Goal: Navigation & Orientation: Find specific page/section

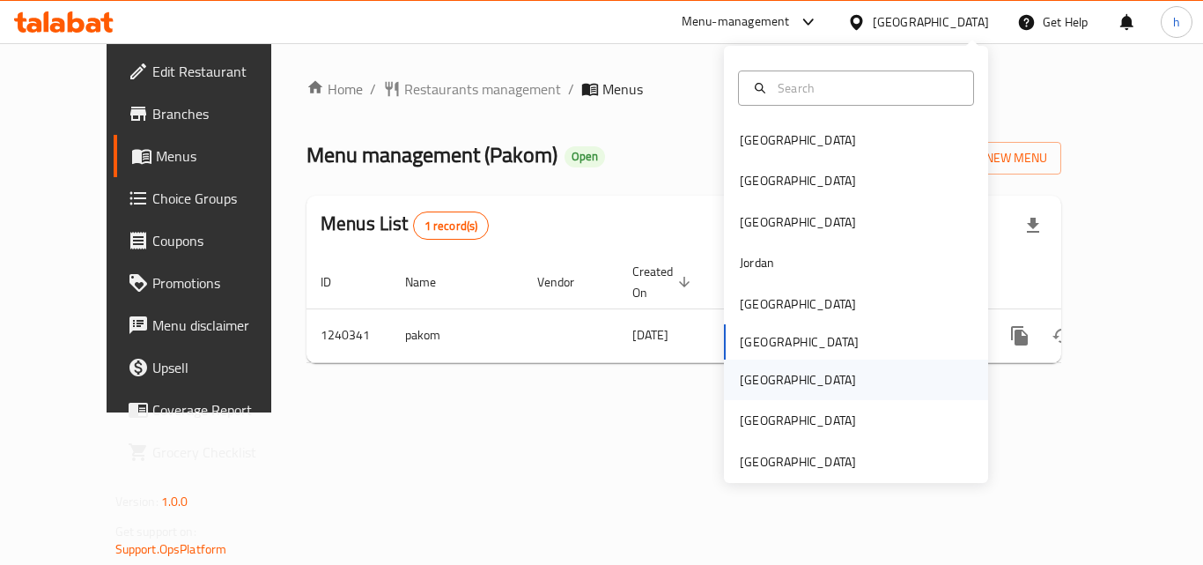
click at [782, 381] on div "[GEOGRAPHIC_DATA]" at bounding box center [856, 379] width 264 height 41
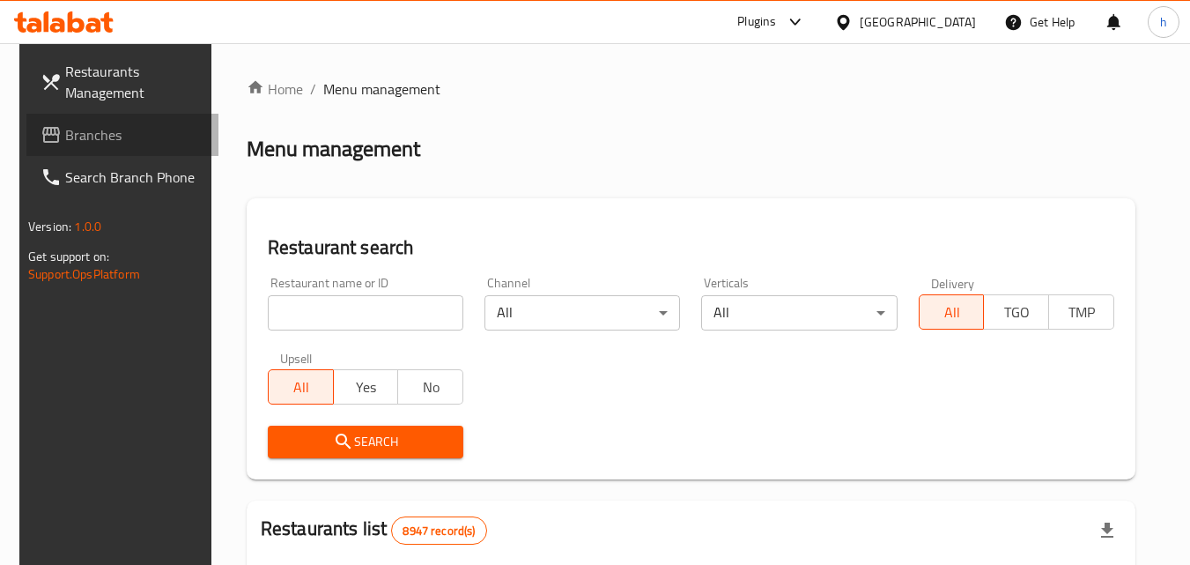
click at [69, 133] on span "Branches" at bounding box center [134, 134] width 139 height 21
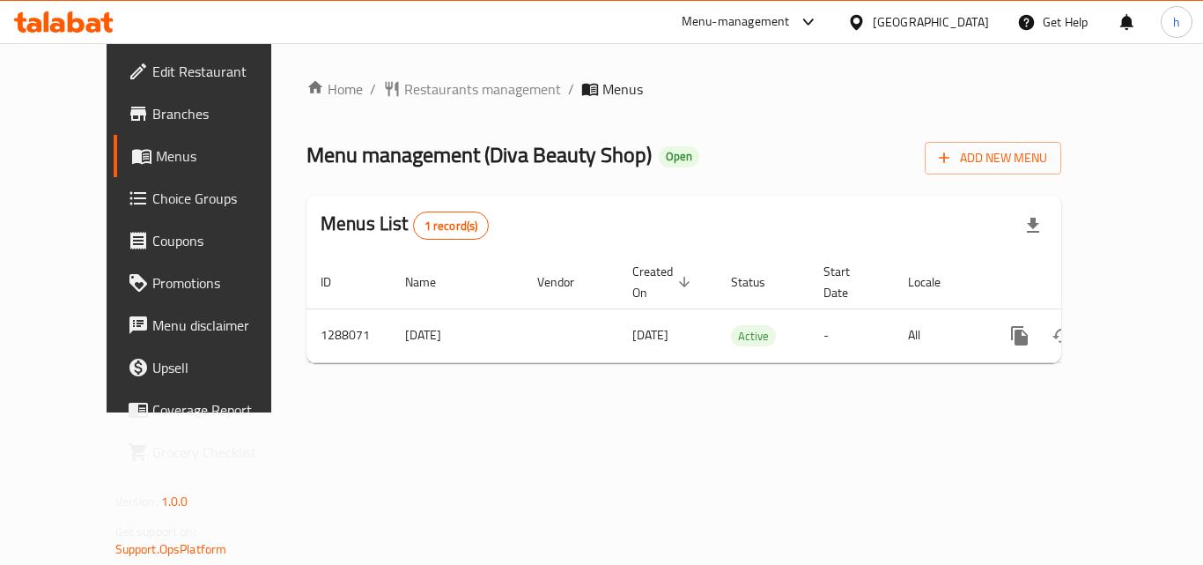
click at [873, 22] on div at bounding box center [860, 21] width 26 height 19
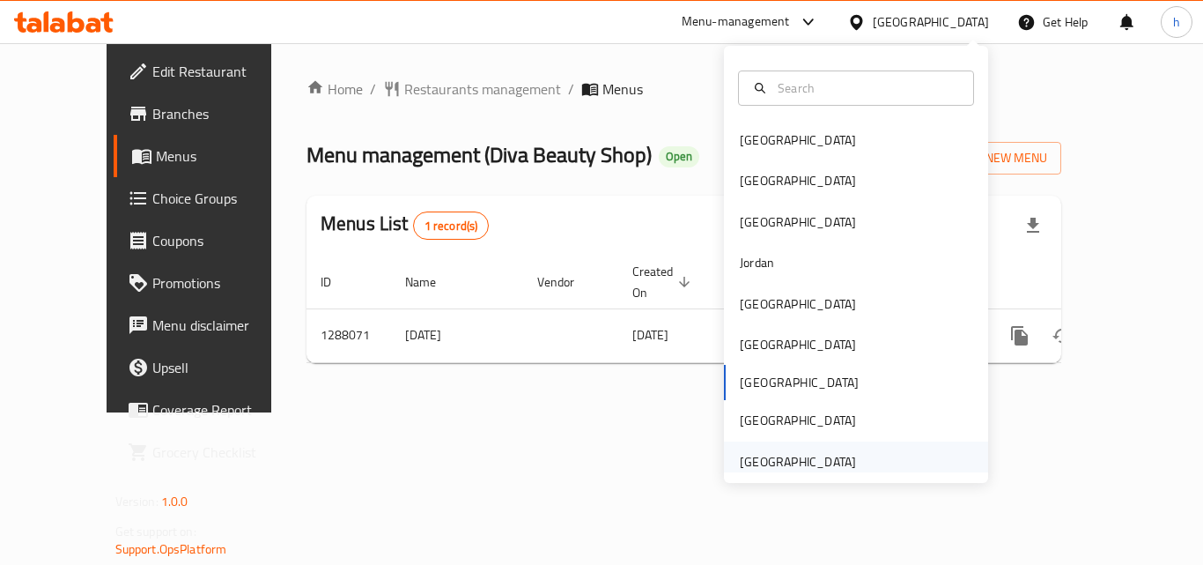
click at [794, 469] on div "[GEOGRAPHIC_DATA]" at bounding box center [798, 461] width 116 height 19
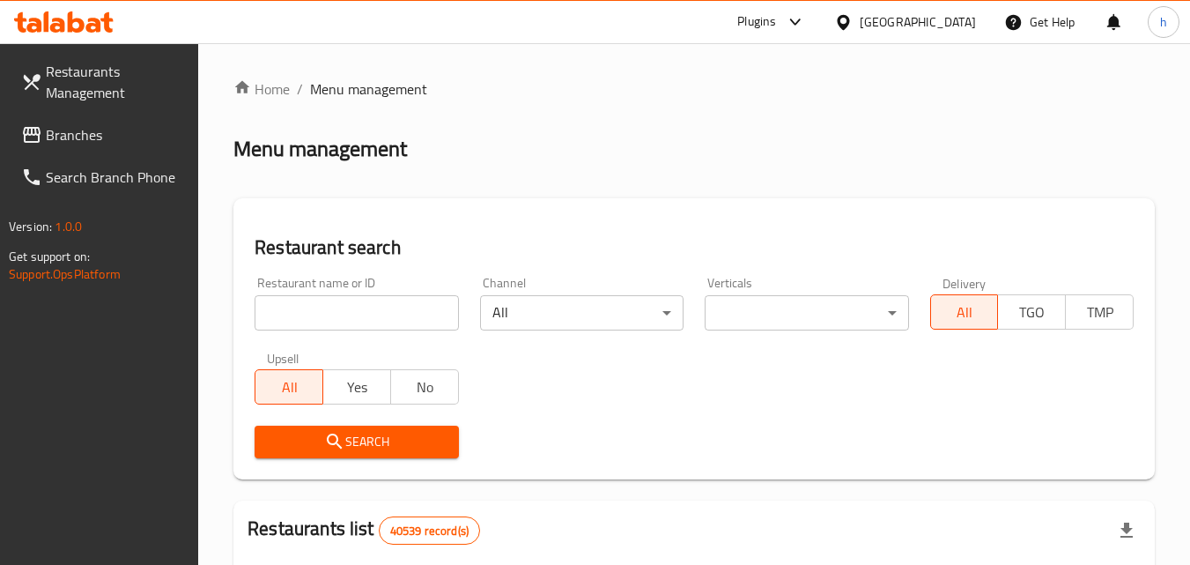
click at [86, 132] on span "Branches" at bounding box center [115, 134] width 139 height 21
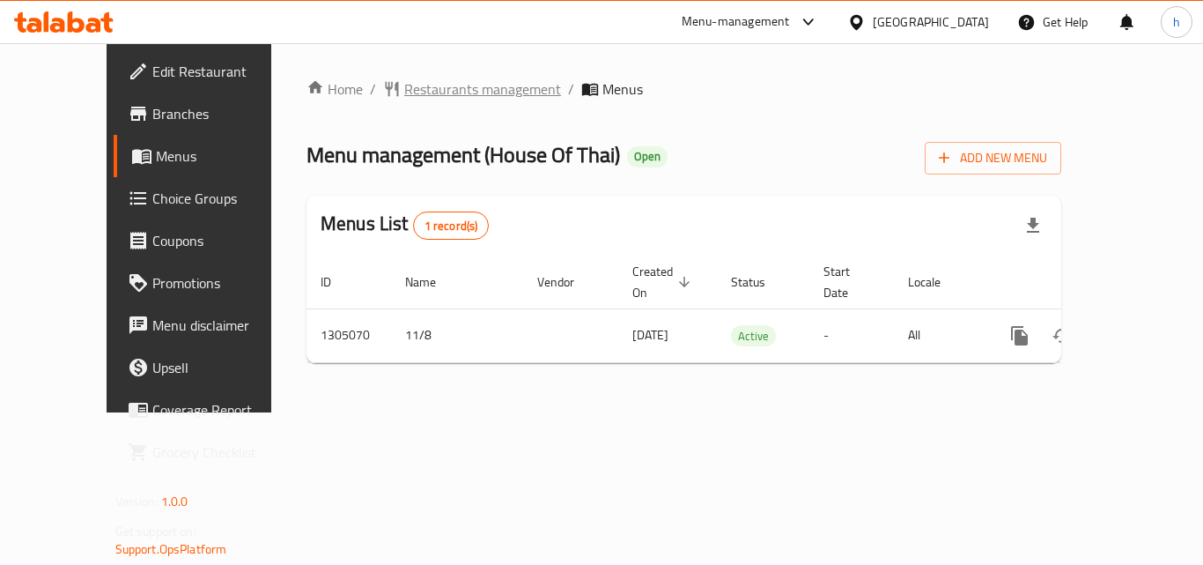
click at [404, 87] on span "Restaurants management" at bounding box center [482, 88] width 157 height 21
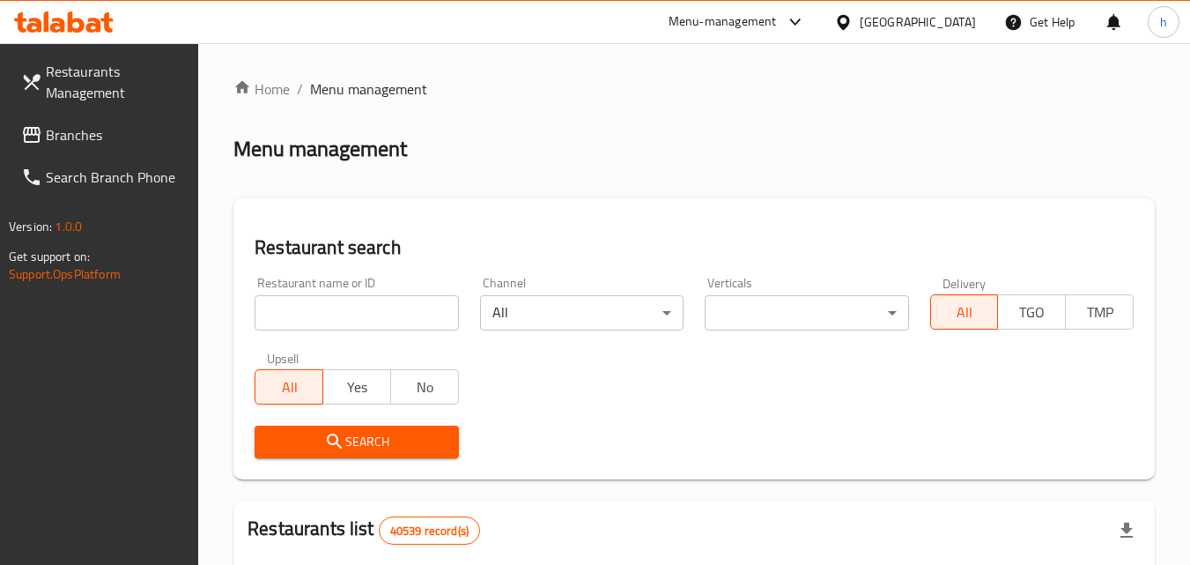
click at [330, 305] on input "search" at bounding box center [356, 312] width 203 height 35
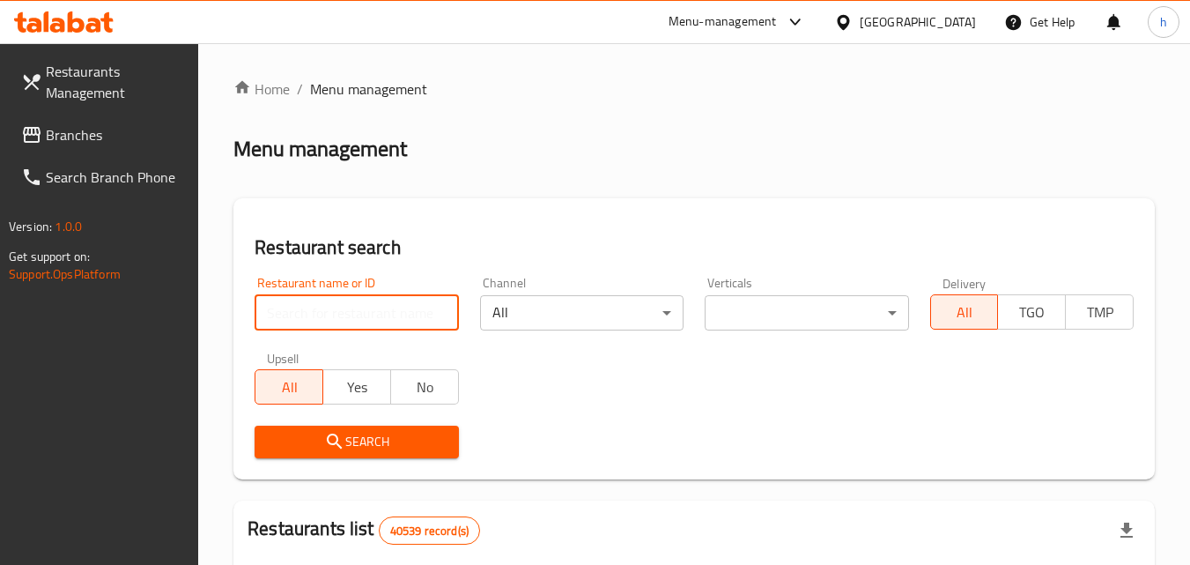
paste input "703527"
type input "703527"
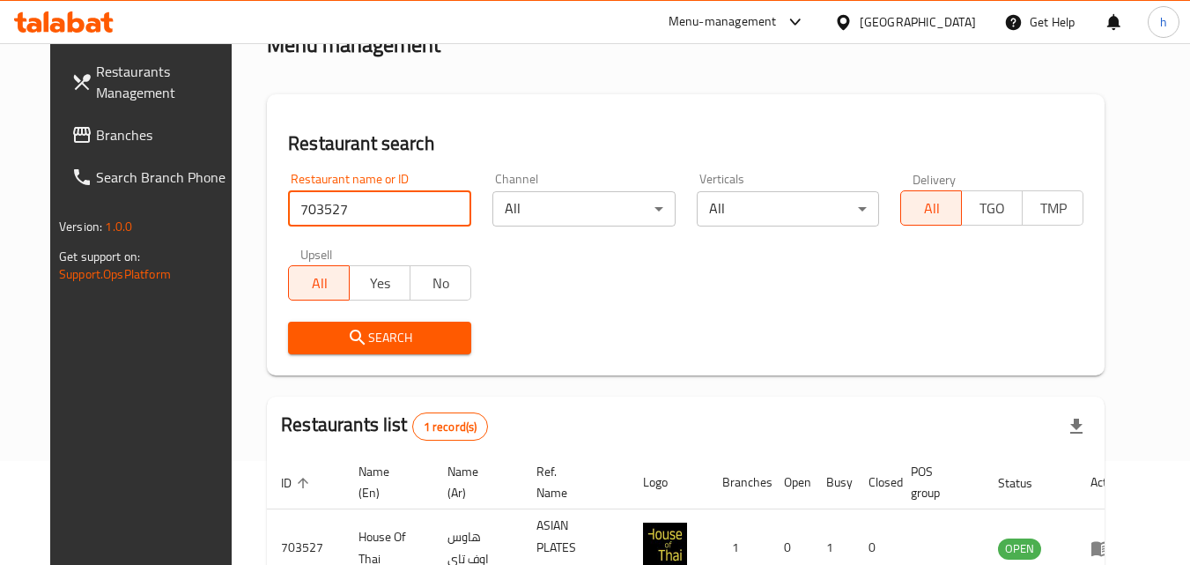
scroll to position [206, 0]
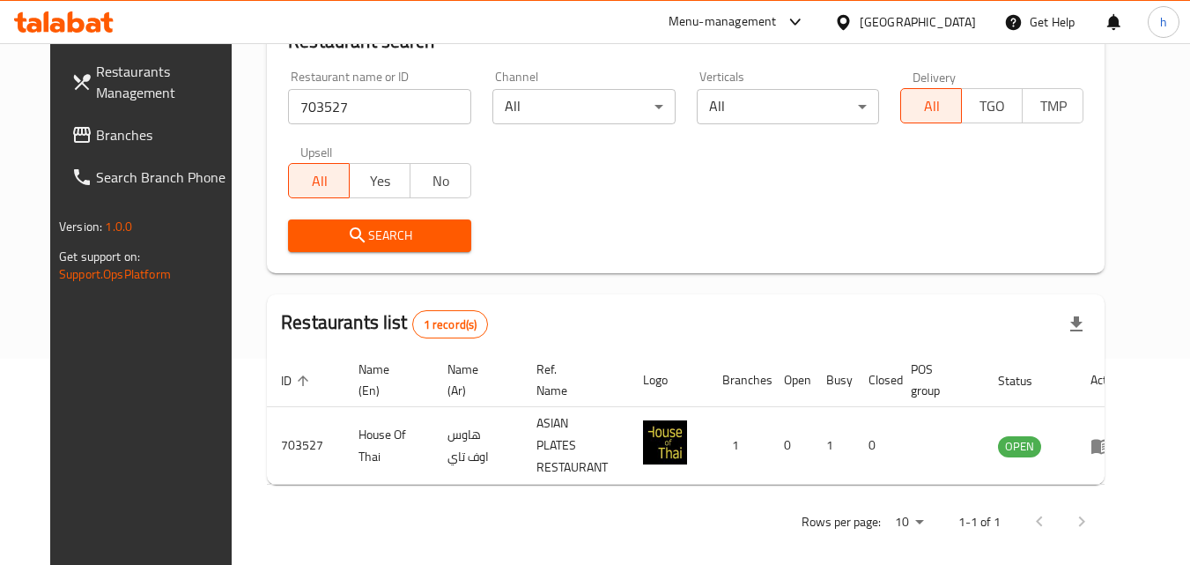
click at [911, 9] on div "[GEOGRAPHIC_DATA]" at bounding box center [905, 22] width 170 height 42
click at [849, 17] on icon at bounding box center [843, 21] width 12 height 15
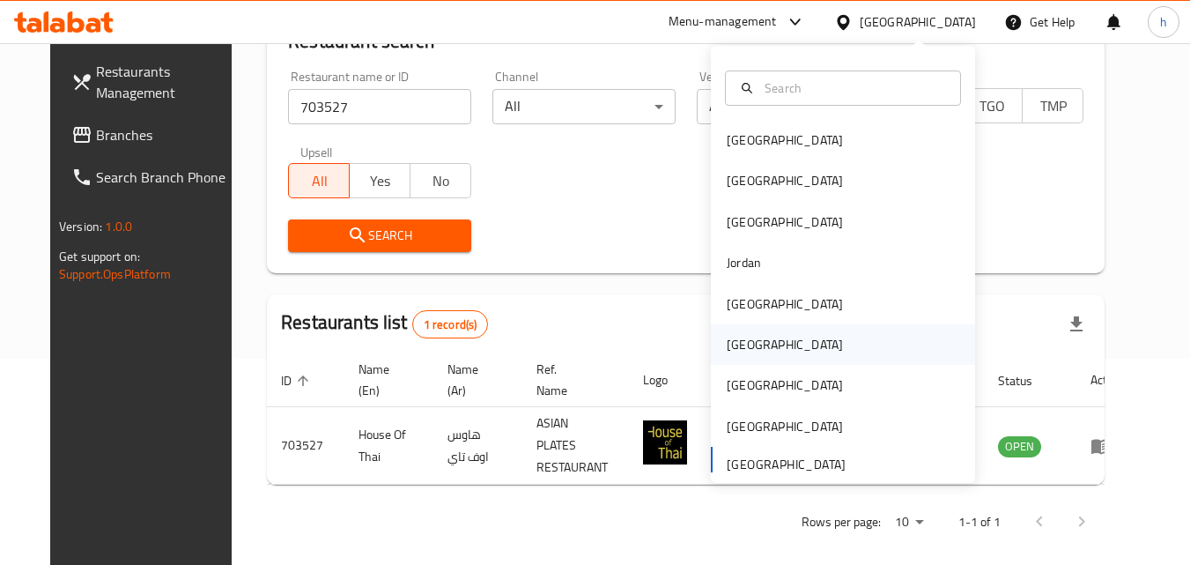
click at [758, 335] on div "[GEOGRAPHIC_DATA]" at bounding box center [785, 344] width 144 height 41
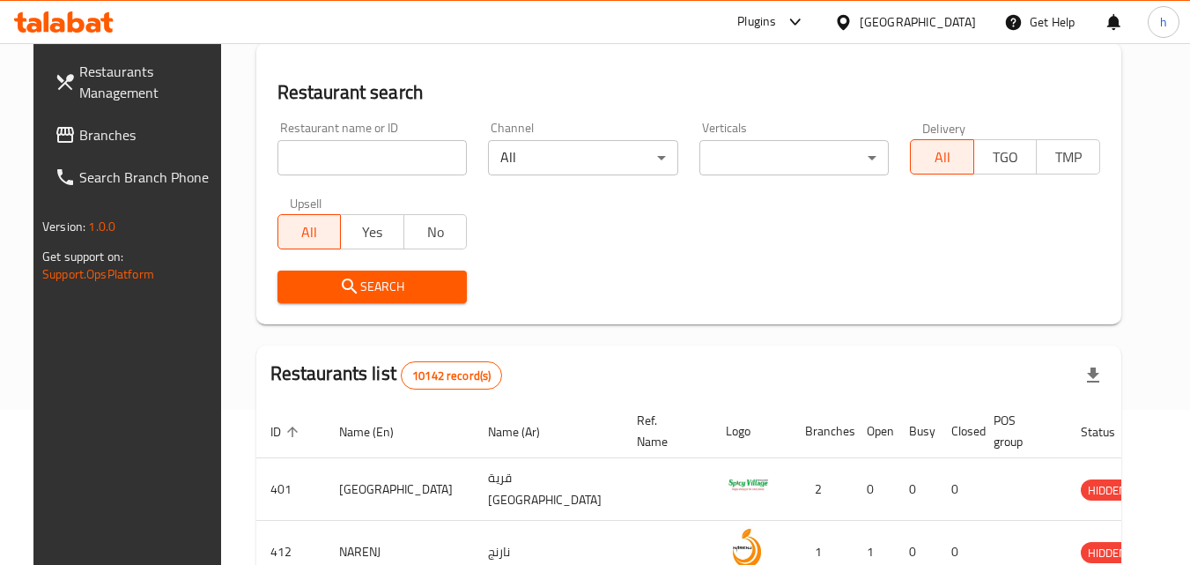
scroll to position [206, 0]
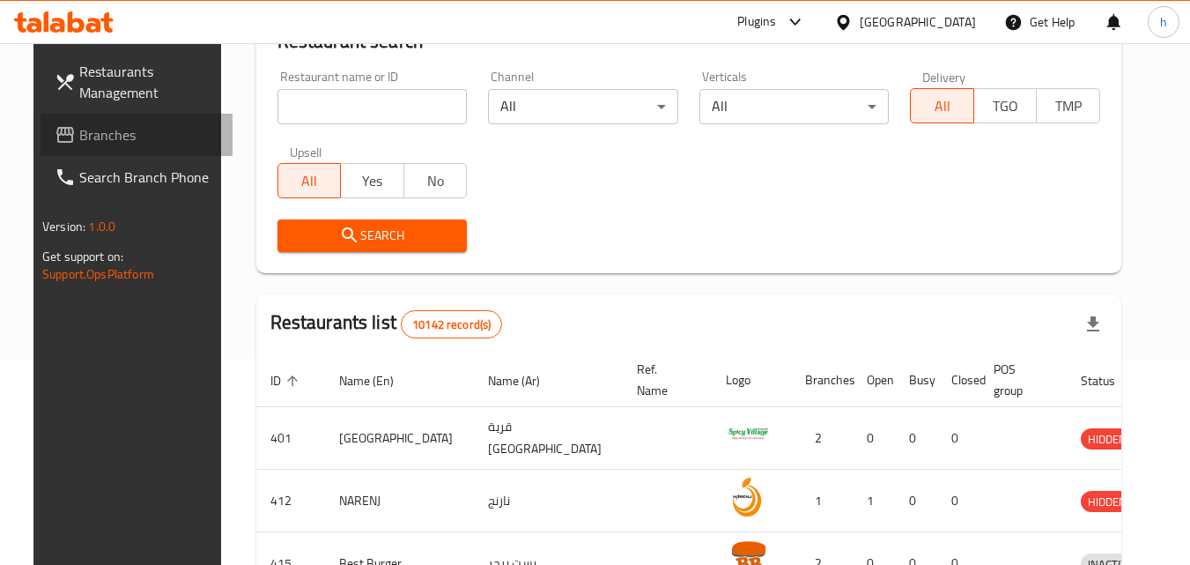
click at [91, 130] on span "Branches" at bounding box center [148, 134] width 139 height 21
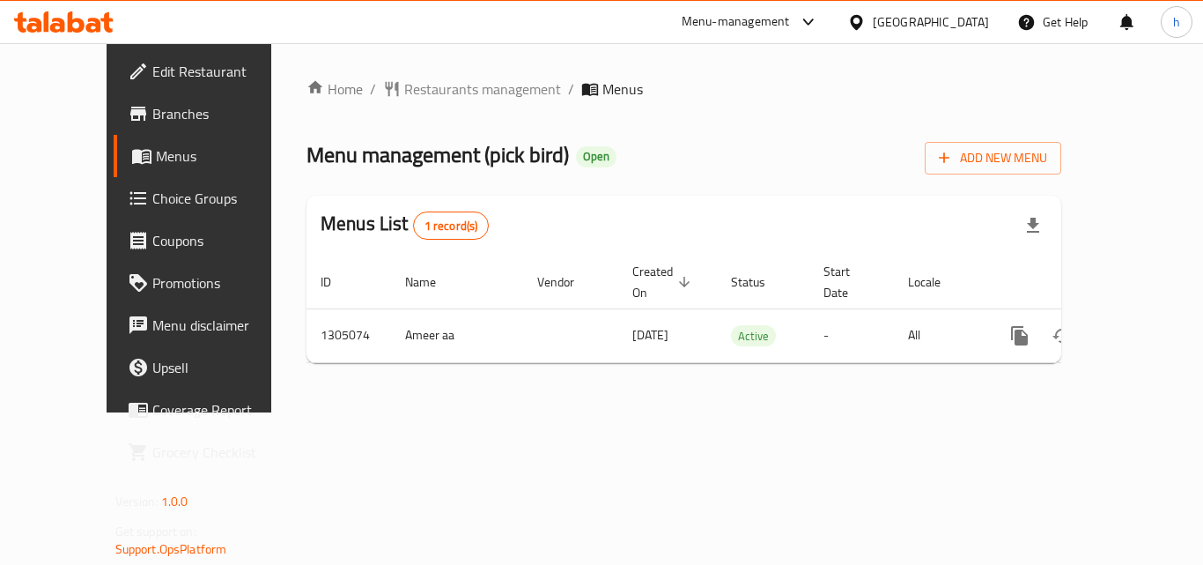
click at [964, 20] on div "[GEOGRAPHIC_DATA]" at bounding box center [931, 21] width 116 height 19
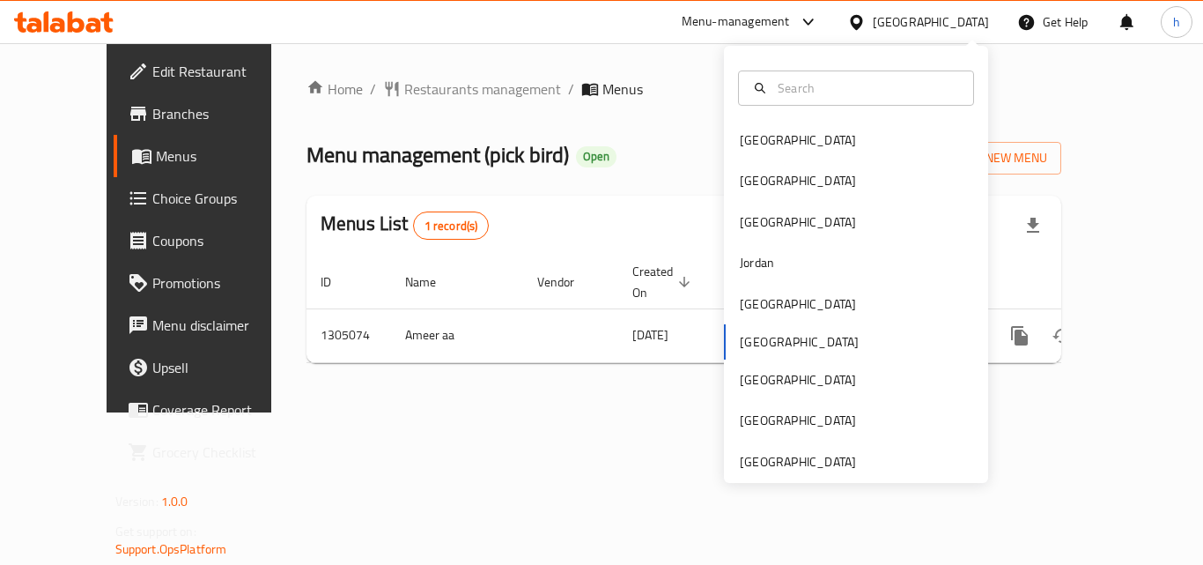
click at [757, 341] on div "Bahrain Egypt Iraq Jordan Kuwait Oman Qatar Saudi Arabia United Arab Emirates" at bounding box center [856, 301] width 264 height 362
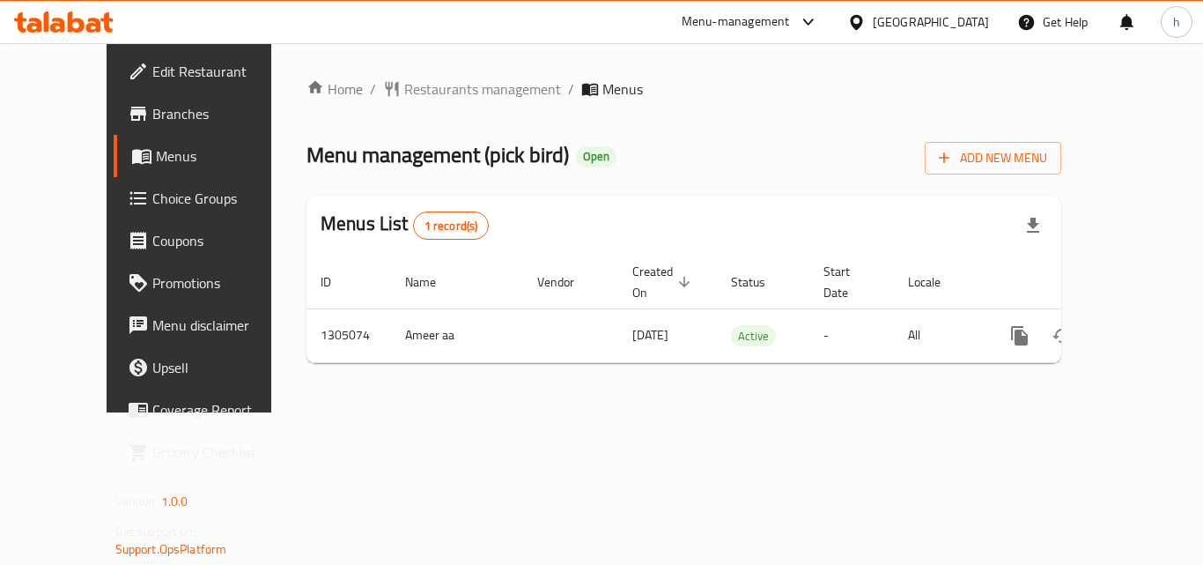
click at [514, 384] on div "Home / Restaurants management / Menus Menu management ( pick bird ) Open Add Ne…" at bounding box center [683, 227] width 825 height 369
click at [152, 115] on span "Branches" at bounding box center [222, 113] width 141 height 21
click at [458, 93] on span "Restaurants management" at bounding box center [482, 88] width 157 height 21
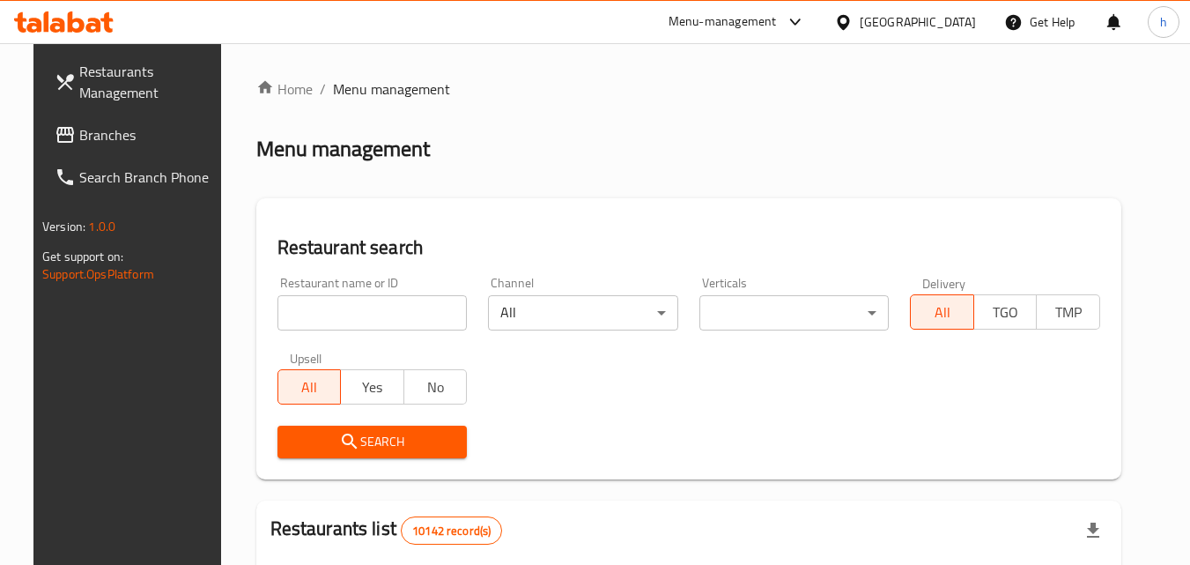
click at [79, 129] on span "Branches" at bounding box center [148, 134] width 139 height 21
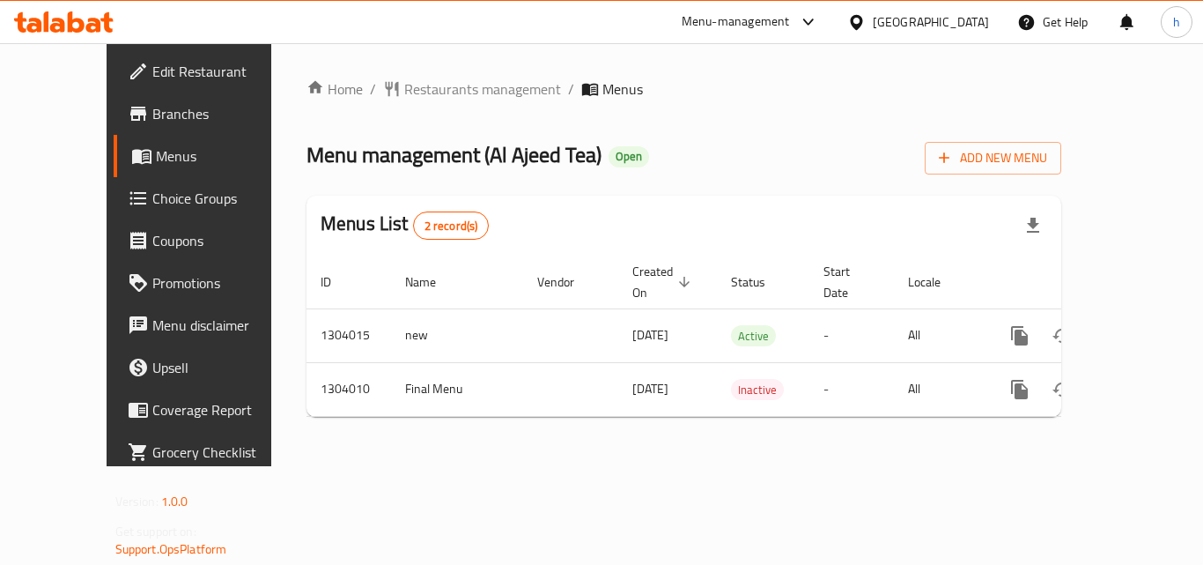
click at [983, 11] on div "[GEOGRAPHIC_DATA]" at bounding box center [918, 22] width 170 height 42
click at [960, 23] on div "[GEOGRAPHIC_DATA]" at bounding box center [931, 21] width 116 height 19
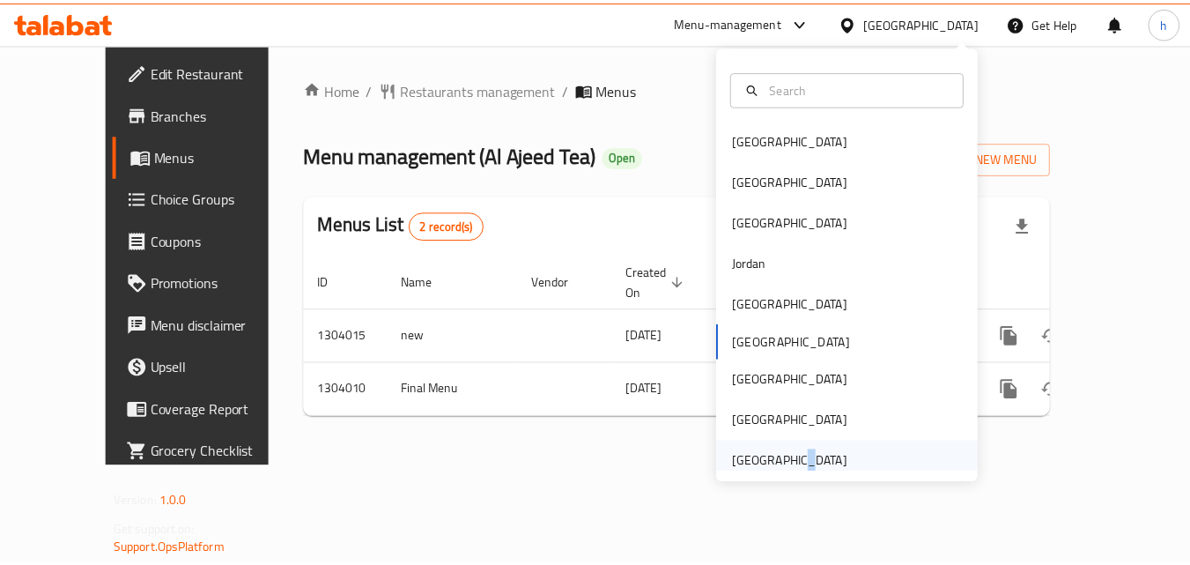
scroll to position [10, 0]
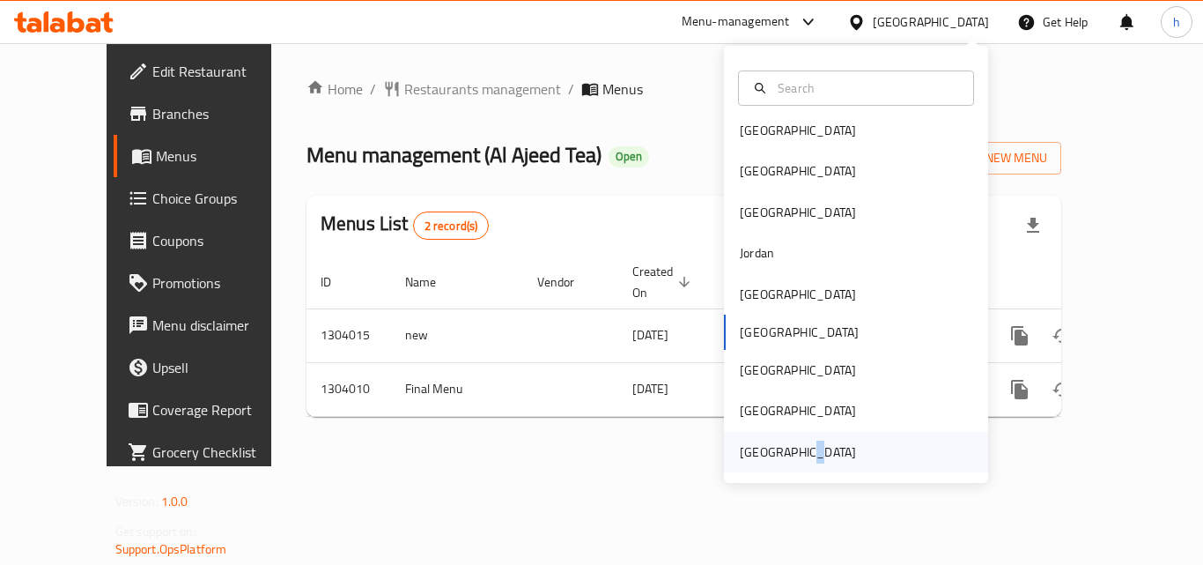
click at [792, 463] on div "[GEOGRAPHIC_DATA]" at bounding box center [798, 452] width 144 height 41
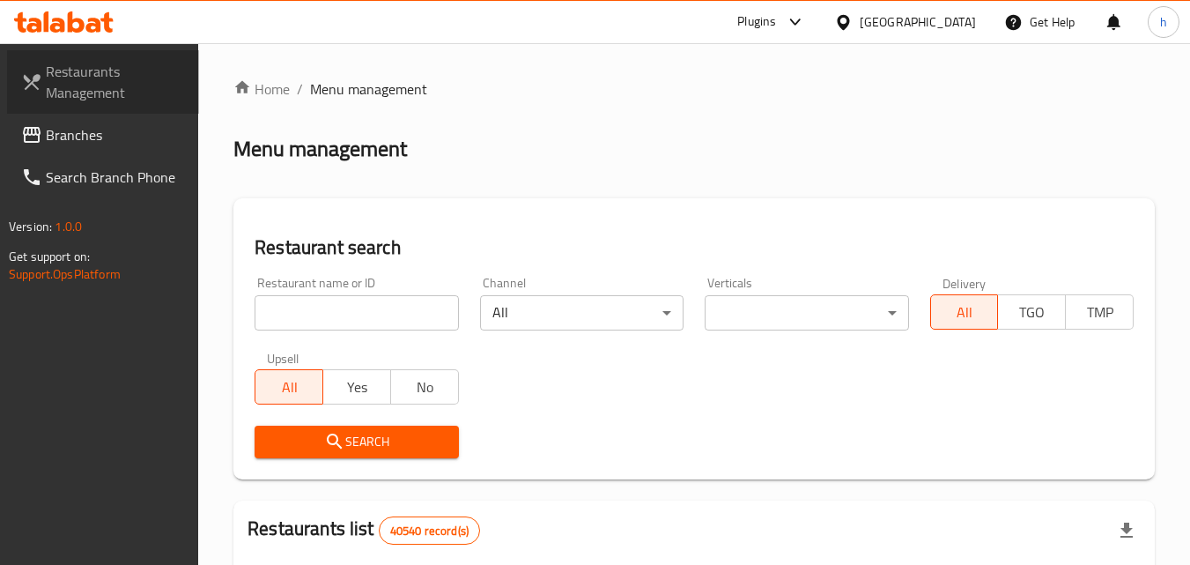
click at [75, 73] on span "Restaurants Management" at bounding box center [115, 82] width 139 height 42
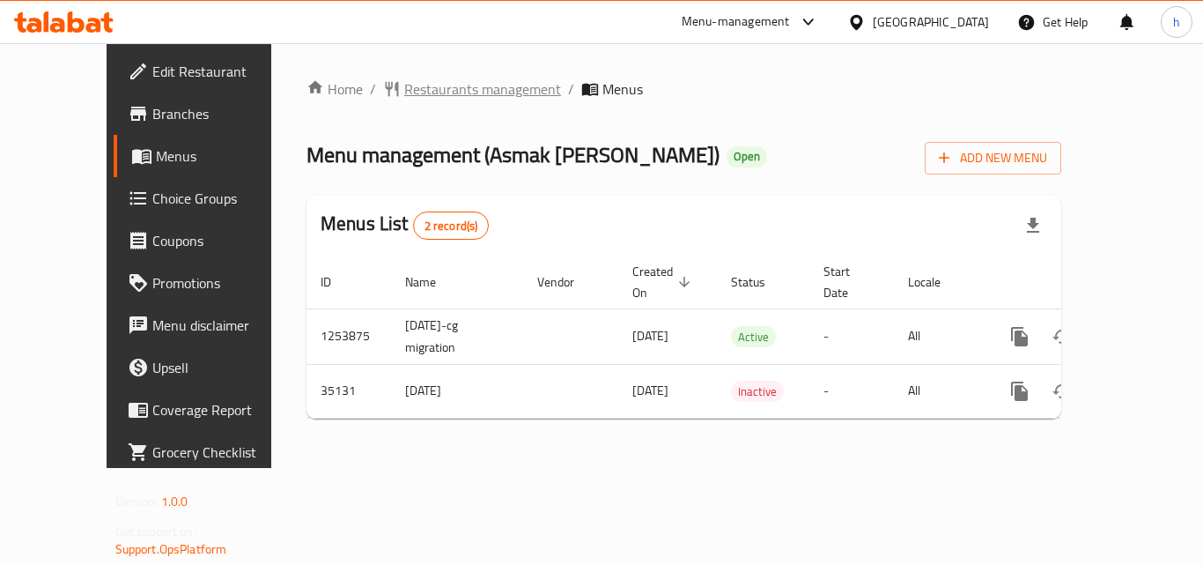
click at [405, 85] on span "Restaurants management" at bounding box center [482, 88] width 157 height 21
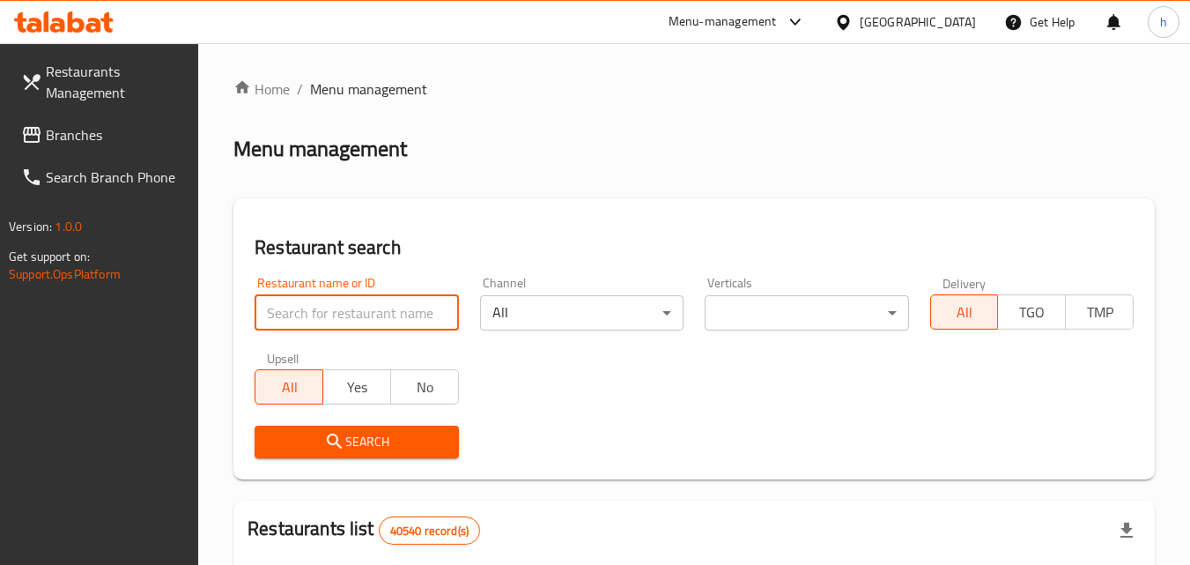
click at [380, 308] on input "search" at bounding box center [356, 312] width 203 height 35
paste input "18128"
type input "18128"
click button "Search" at bounding box center [356, 441] width 203 height 33
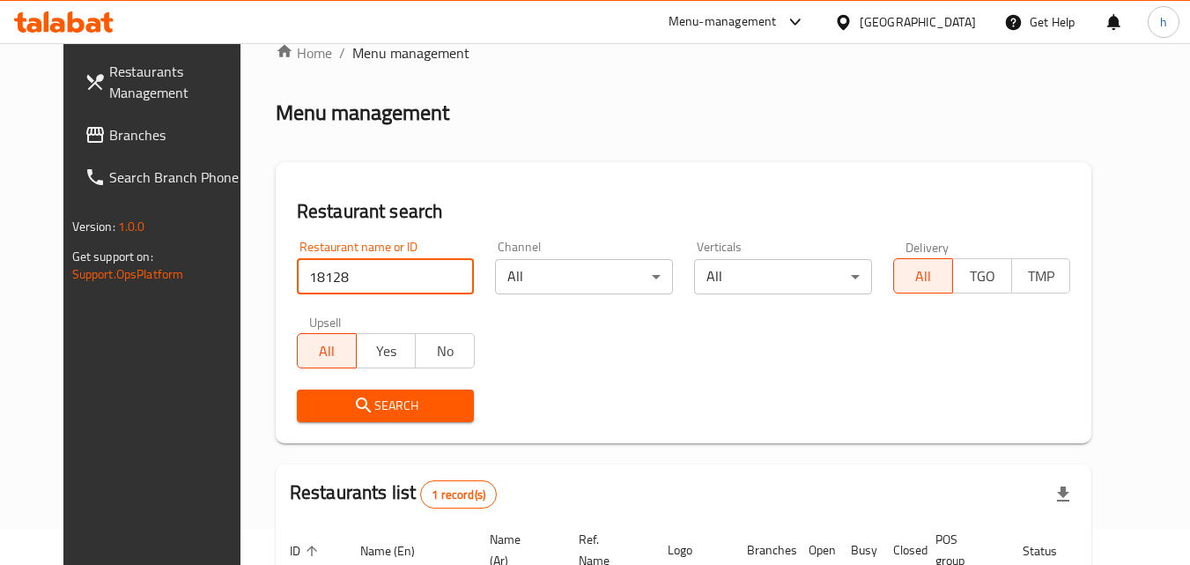
scroll to position [30, 0]
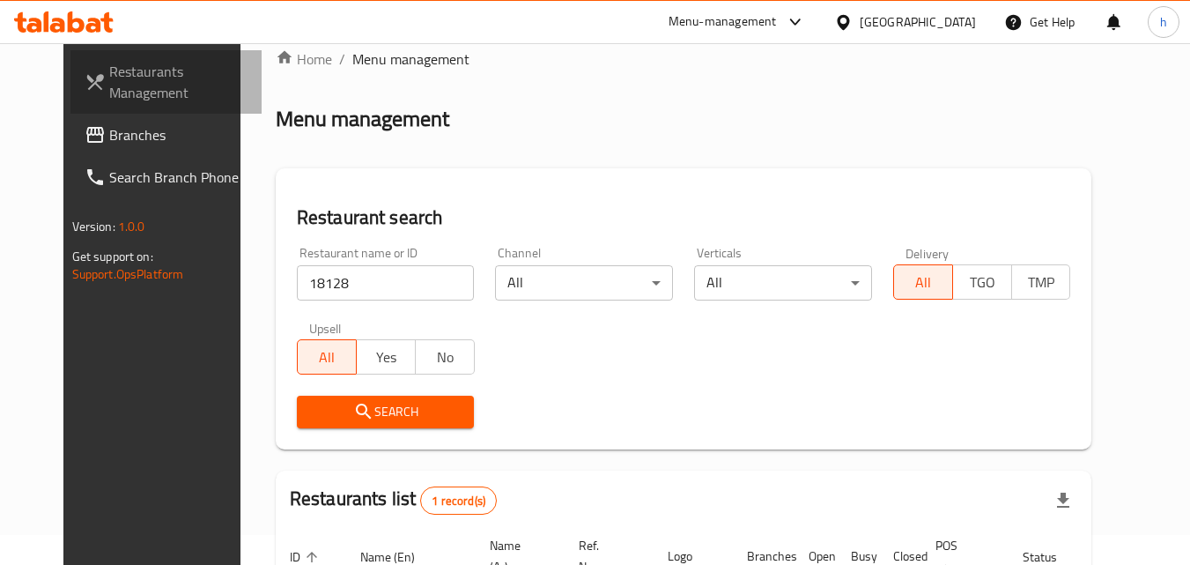
click at [109, 79] on span "Restaurants Management" at bounding box center [178, 82] width 139 height 42
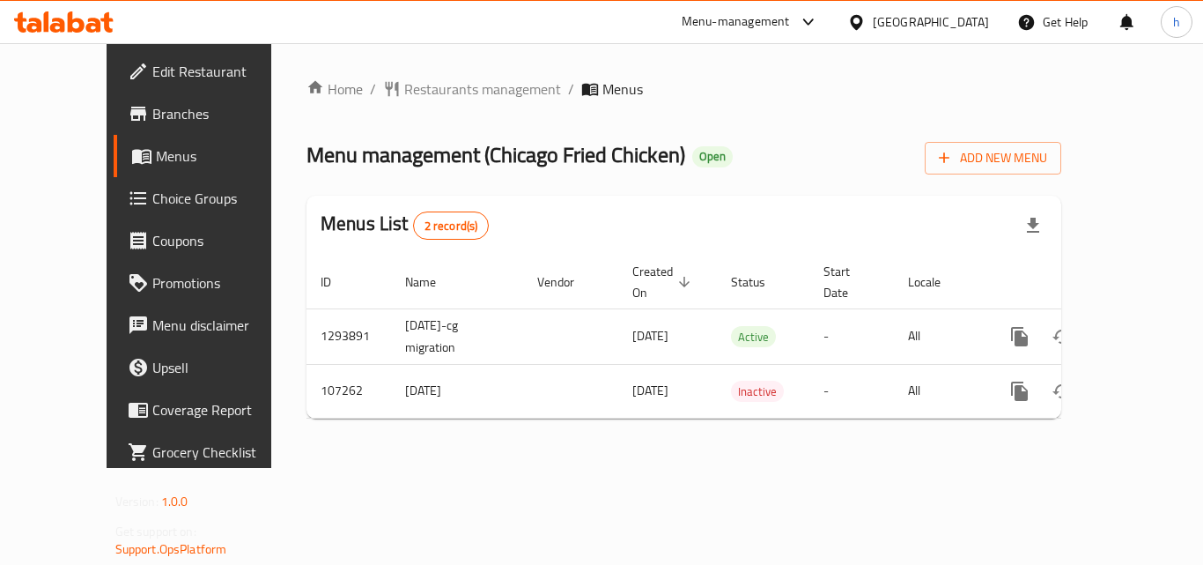
click at [152, 110] on span "Branches" at bounding box center [222, 113] width 141 height 21
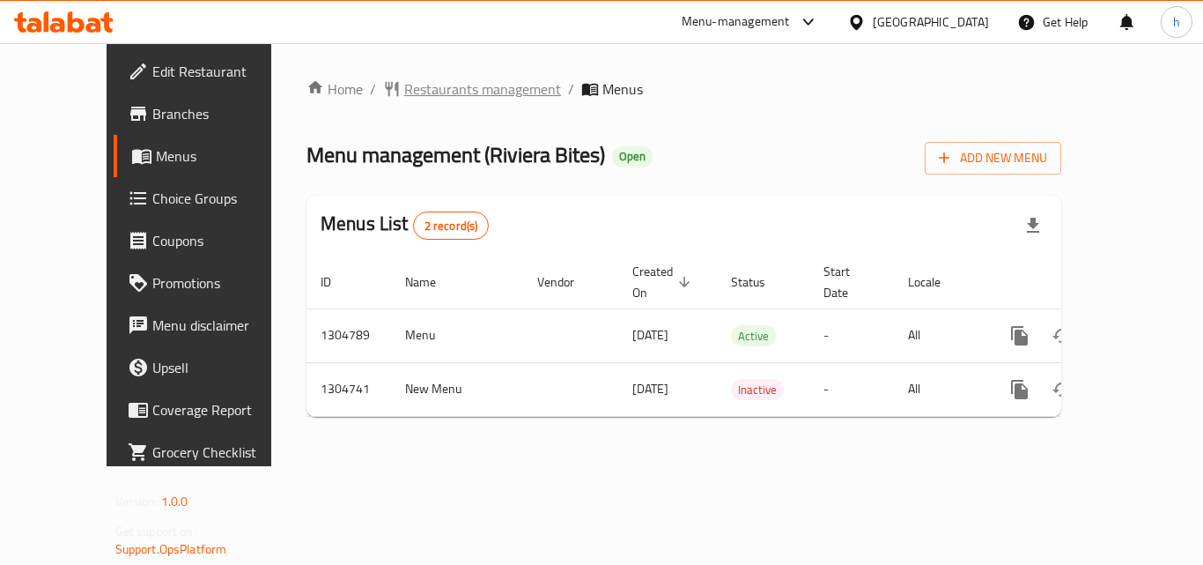
click at [383, 85] on span "breadcrumb" at bounding box center [393, 89] width 21 height 18
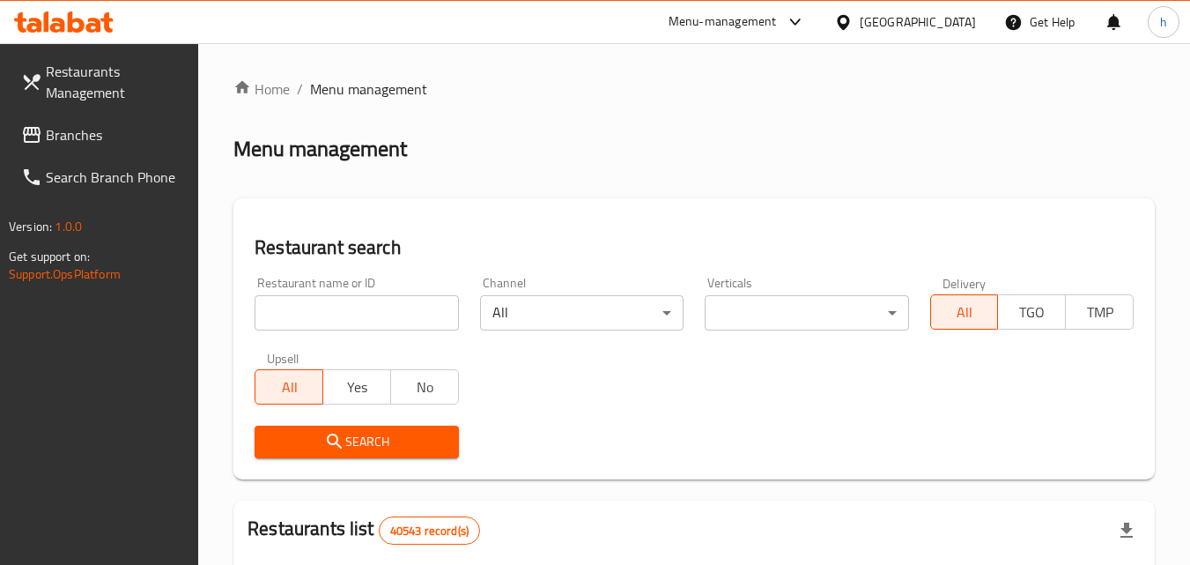
click at [60, 118] on link "Branches" at bounding box center [103, 135] width 192 height 42
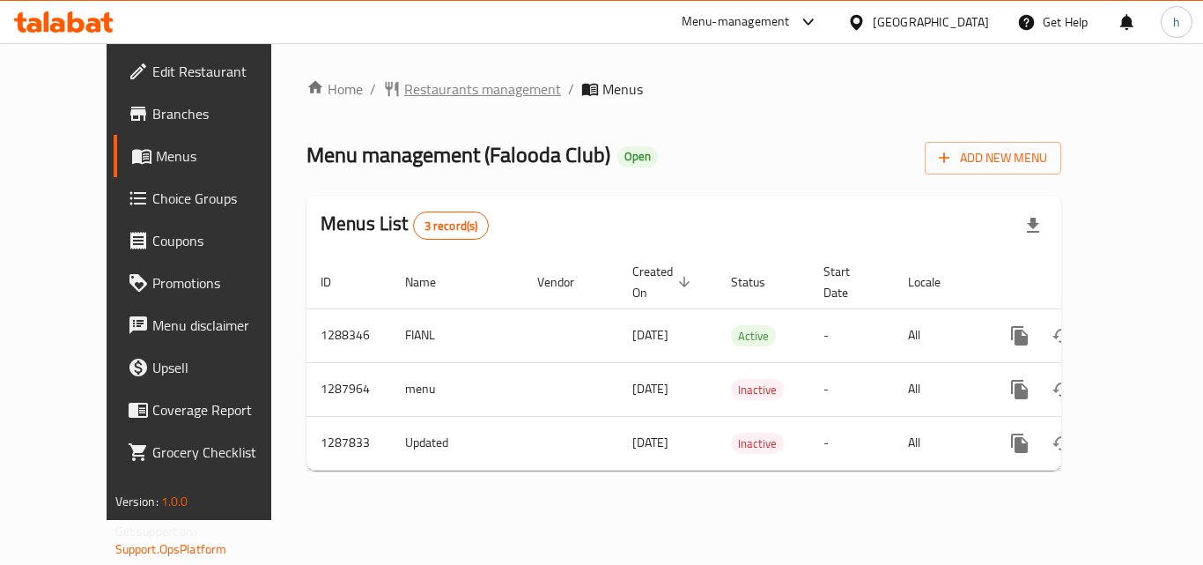
click at [404, 78] on span "Restaurants management" at bounding box center [482, 88] width 157 height 21
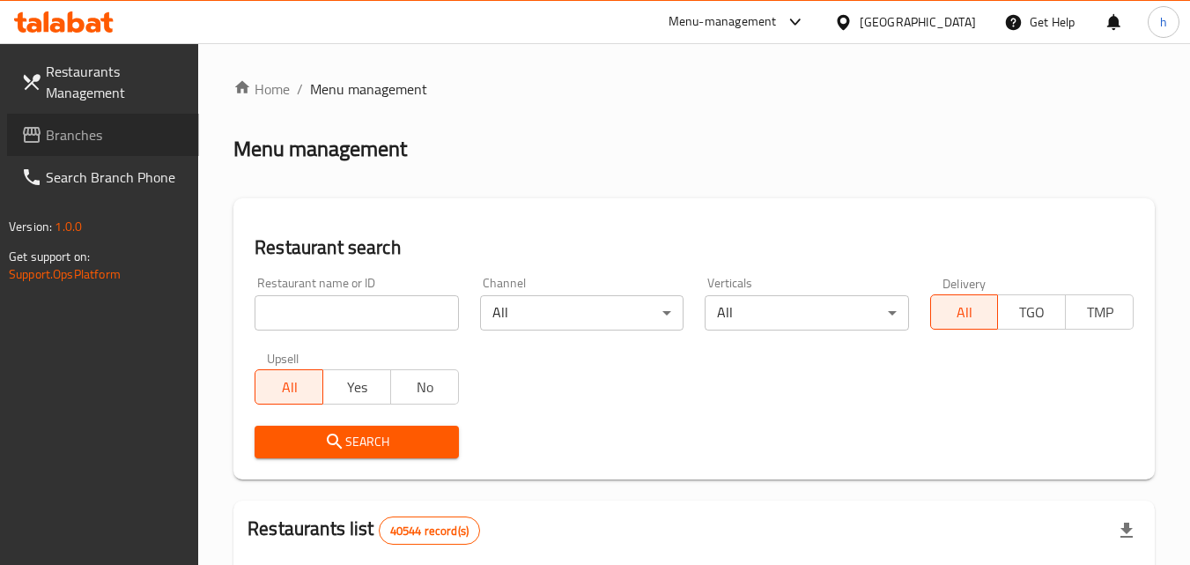
click at [99, 138] on span "Branches" at bounding box center [115, 134] width 139 height 21
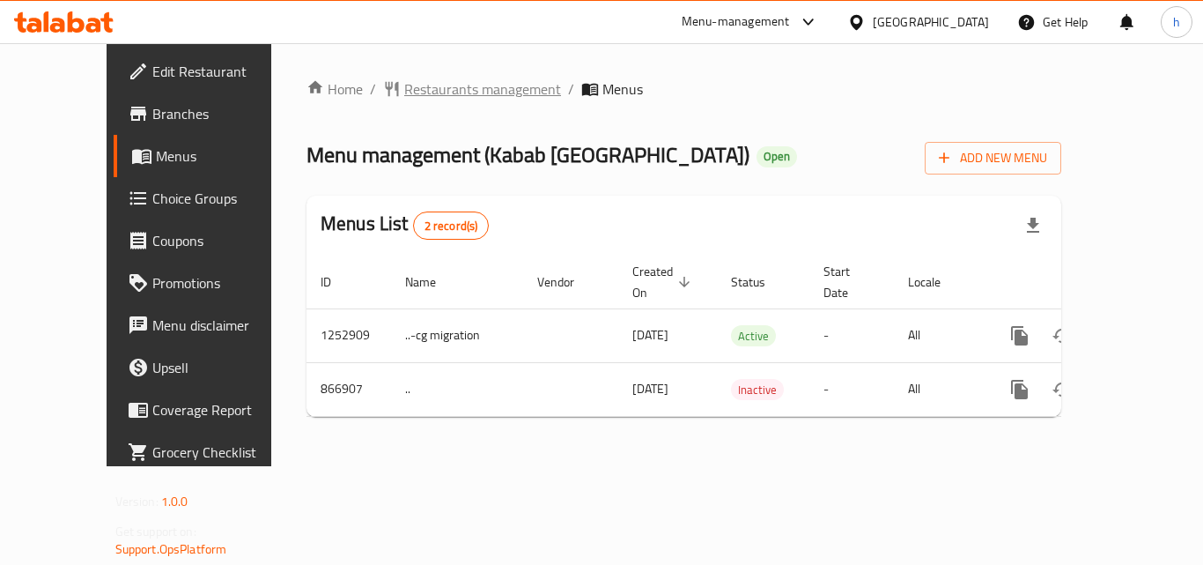
click at [420, 93] on span "Restaurants management" at bounding box center [482, 88] width 157 height 21
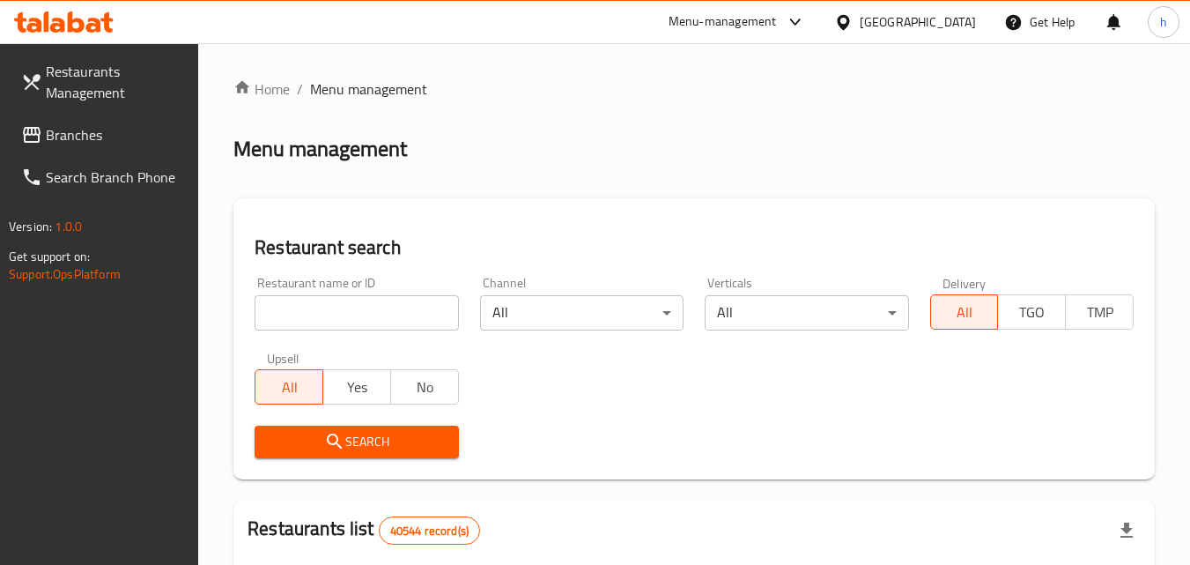
click at [79, 139] on span "Branches" at bounding box center [115, 134] width 139 height 21
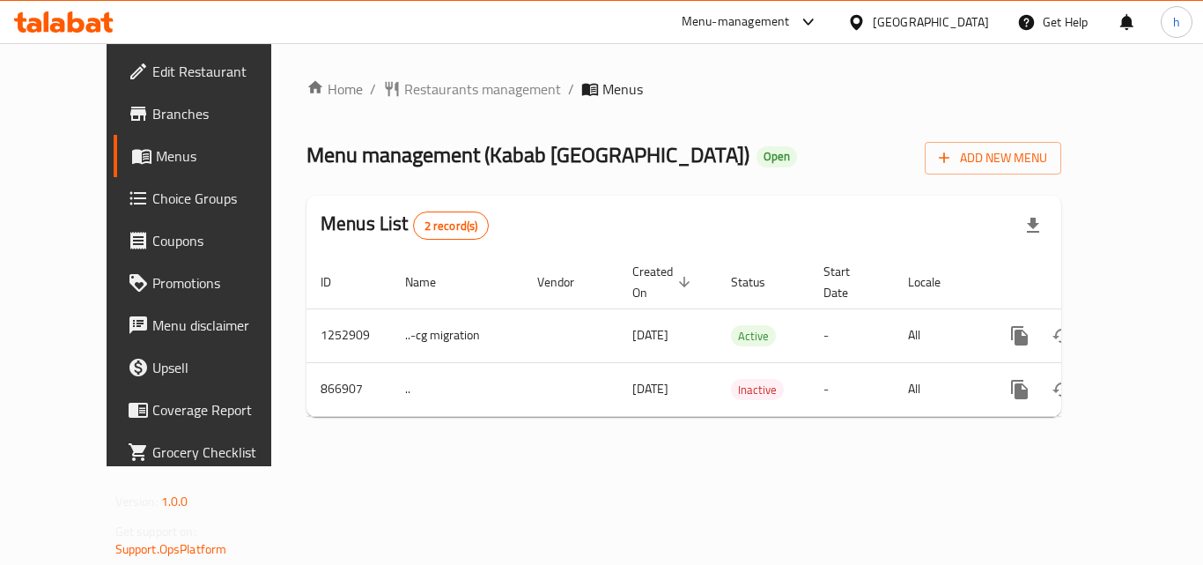
click at [882, 19] on div "[GEOGRAPHIC_DATA]" at bounding box center [931, 21] width 116 height 19
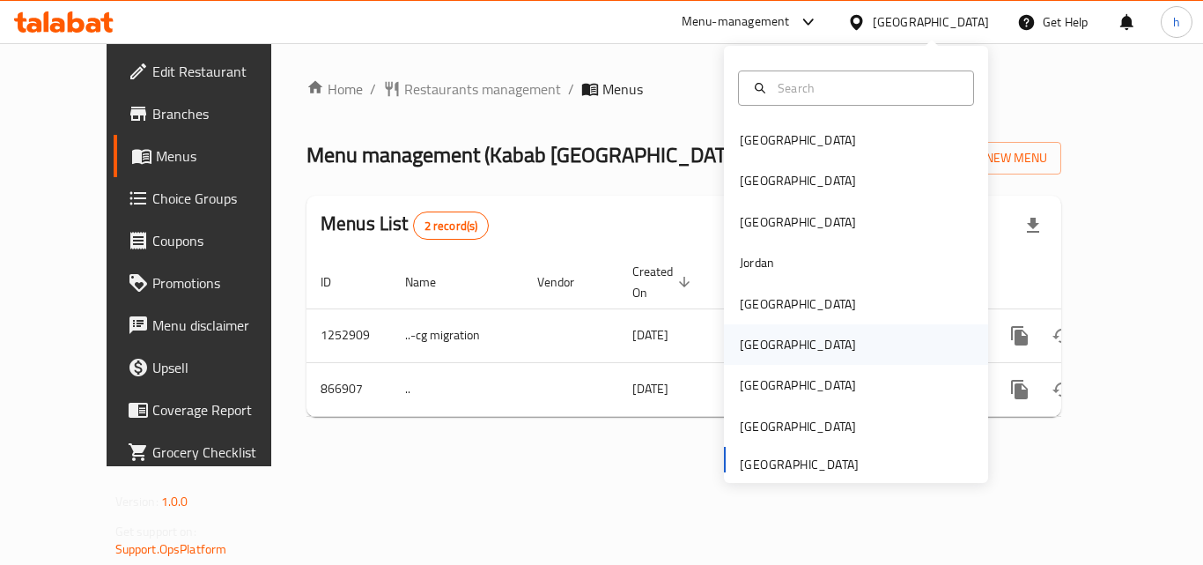
click at [741, 343] on div "[GEOGRAPHIC_DATA]" at bounding box center [798, 344] width 116 height 19
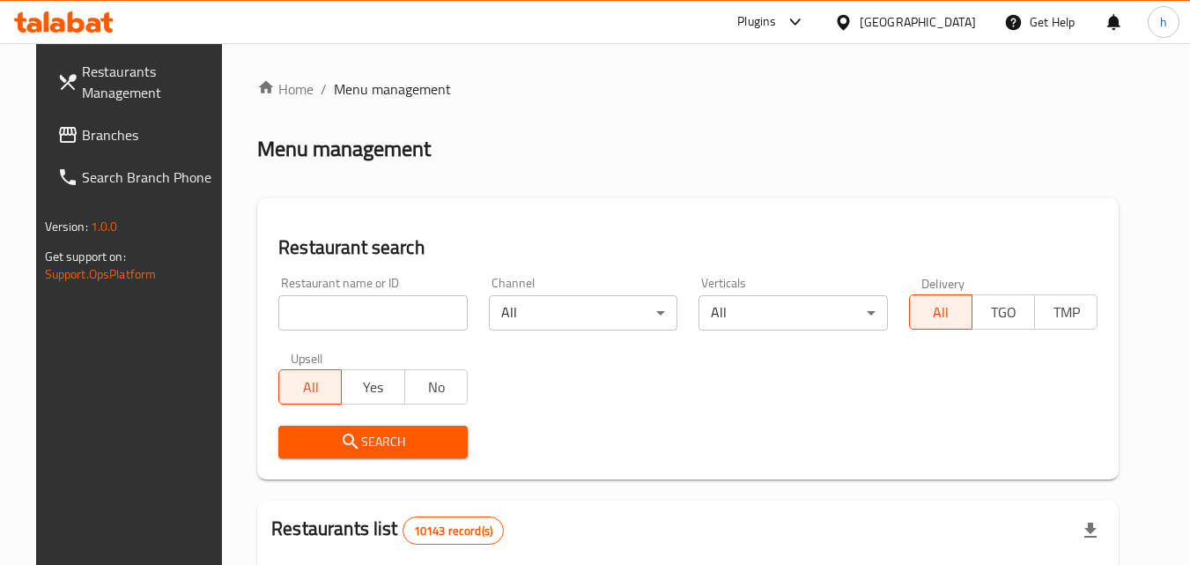
click at [82, 135] on span "Branches" at bounding box center [151, 134] width 139 height 21
